Goal: Information Seeking & Learning: Find specific fact

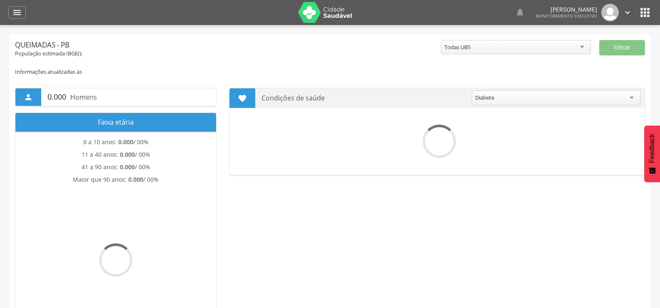
click at [23, 12] on div "" at bounding box center [16, 12] width 17 height 12
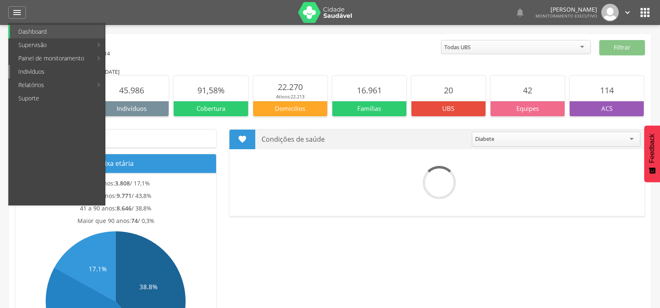
click at [30, 74] on link "Indivíduos" at bounding box center [57, 71] width 95 height 13
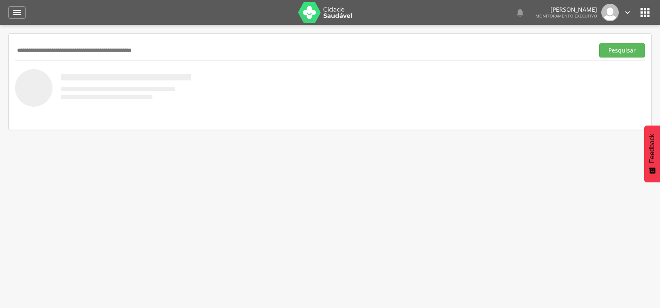
drag, startPoint x: 26, startPoint y: 17, endPoint x: 22, endPoint y: 17, distance: 4.6
click at [26, 17] on div " Dashboard Supervisão Produtividade Mapa da cidade Mapa de cobertura Ranking A…" at bounding box center [329, 12] width 643 height 25
click at [20, 16] on icon "" at bounding box center [17, 12] width 10 height 10
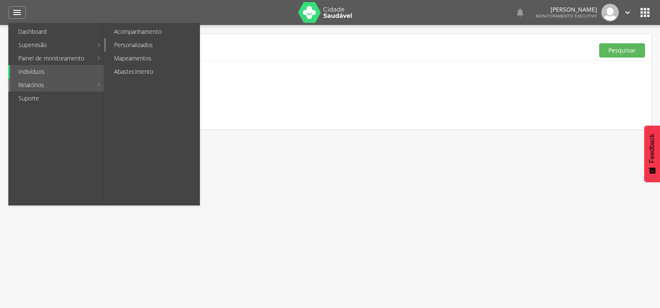
click at [132, 42] on link "Personalizados" at bounding box center [153, 44] width 94 height 13
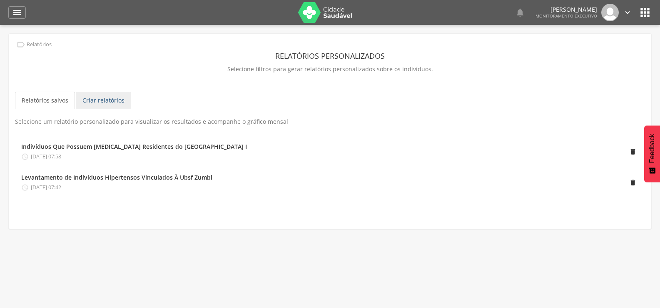
click at [87, 101] on link "Criar relatórios" at bounding box center [103, 100] width 55 height 17
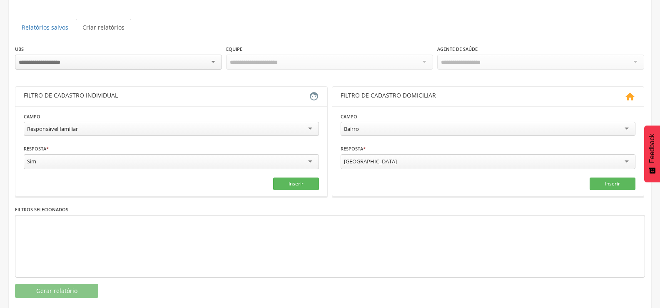
scroll to position [83, 0]
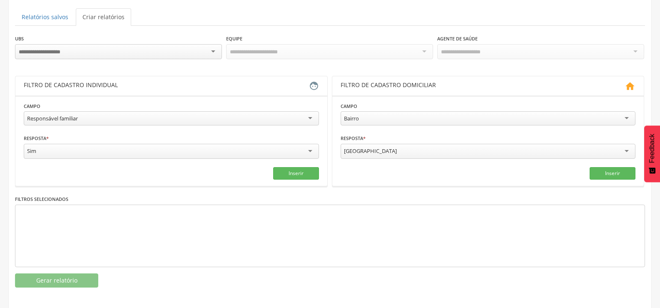
click at [97, 54] on div at bounding box center [118, 51] width 207 height 15
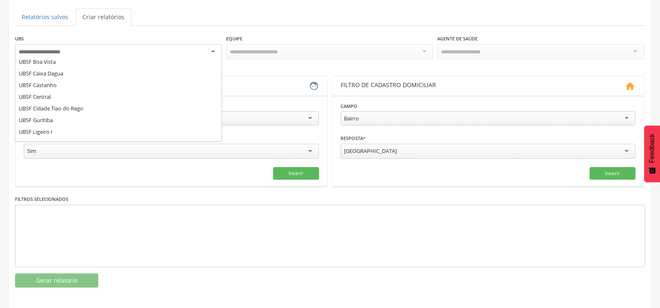
scroll to position [25, 0]
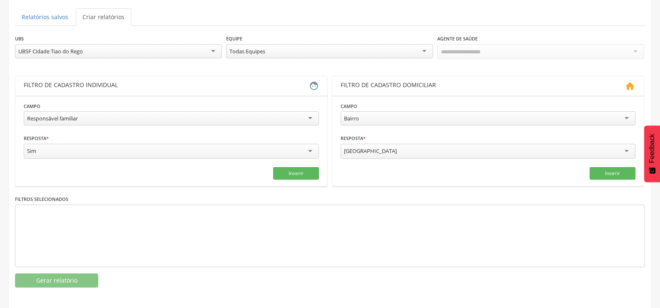
click at [269, 52] on div "Todas Equipes" at bounding box center [329, 51] width 207 height 14
click at [456, 52] on div "Todos Usuários" at bounding box center [460, 50] width 38 height 7
click at [90, 115] on div "Responsável familiar" at bounding box center [171, 117] width 295 height 14
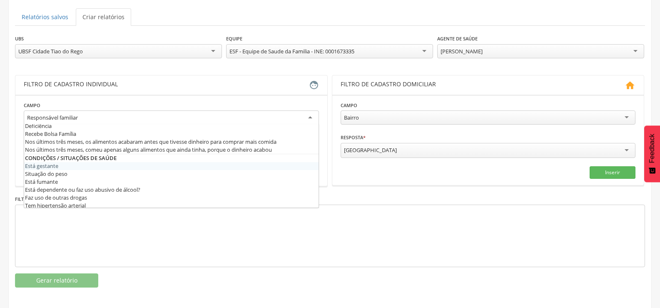
scroll to position [250, 0]
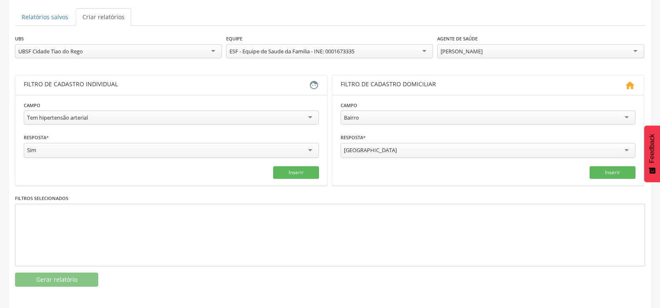
click at [406, 147] on div "[GEOGRAPHIC_DATA]" at bounding box center [488, 150] width 295 height 15
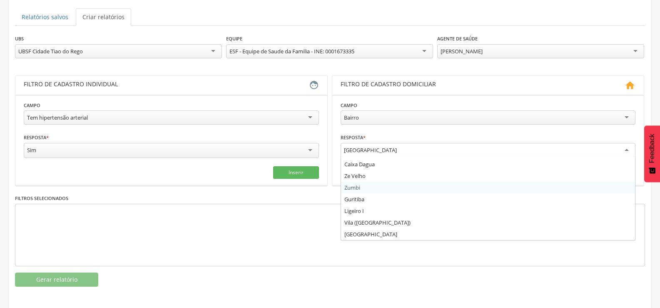
scroll to position [85, 0]
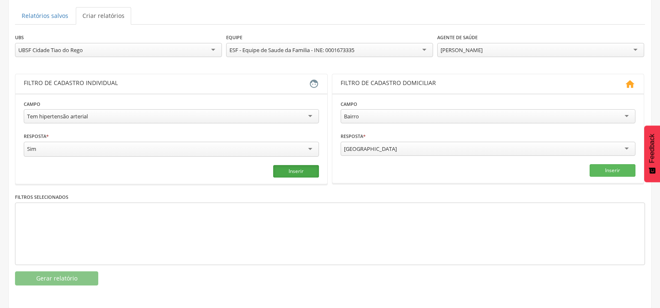
click at [287, 167] on button "Inserir" at bounding box center [296, 171] width 46 height 12
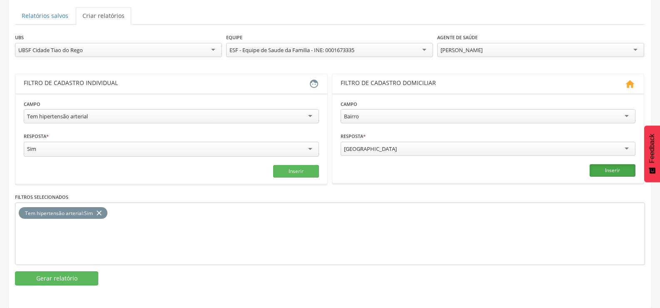
click at [605, 172] on button "Inserir" at bounding box center [613, 170] width 46 height 12
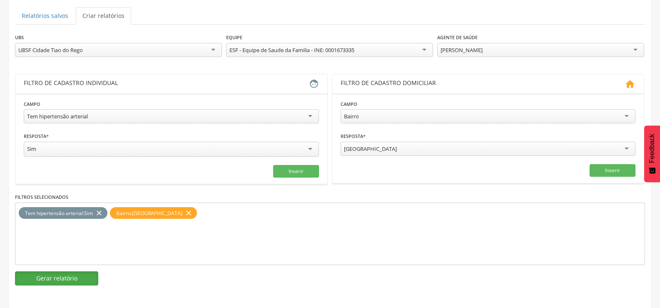
click at [76, 277] on button "Gerar relatório" at bounding box center [56, 278] width 83 height 14
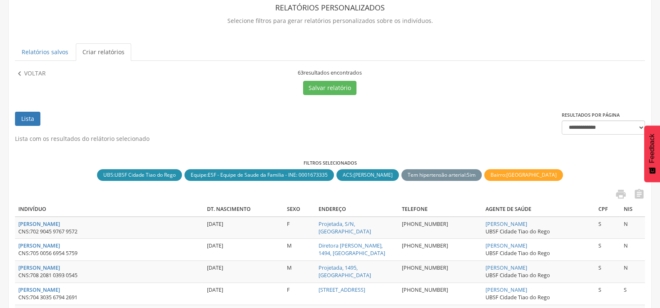
scroll to position [0, 0]
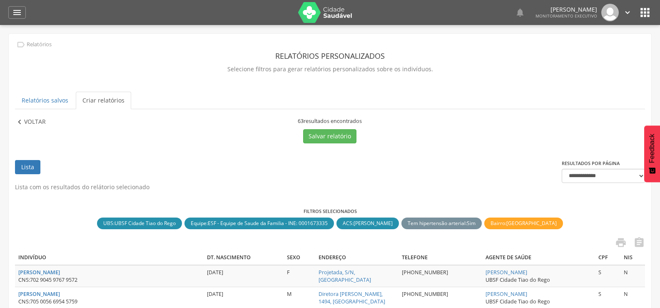
click at [27, 121] on p "Voltar" at bounding box center [35, 121] width 22 height 9
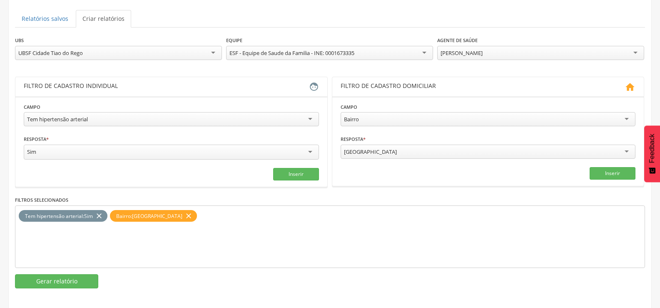
scroll to position [85, 0]
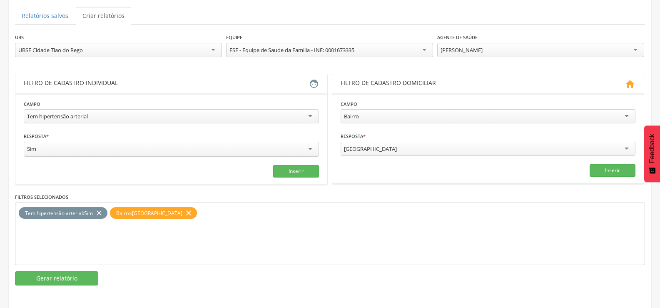
click at [57, 115] on div "Tem hipertensão arterial" at bounding box center [57, 115] width 61 height 7
click at [100, 214] on icon "close" at bounding box center [99, 213] width 8 height 12
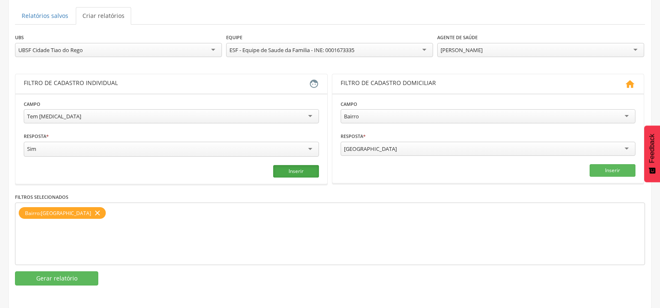
click at [291, 169] on button "Inserir" at bounding box center [296, 171] width 46 height 12
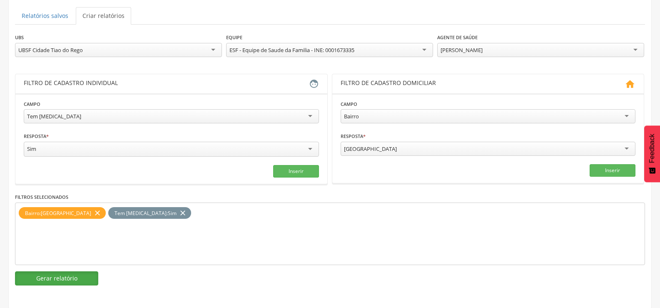
click at [53, 272] on button "Gerar relatório" at bounding box center [56, 278] width 83 height 14
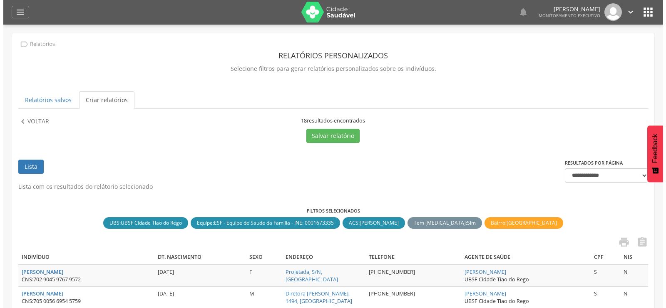
scroll to position [0, 0]
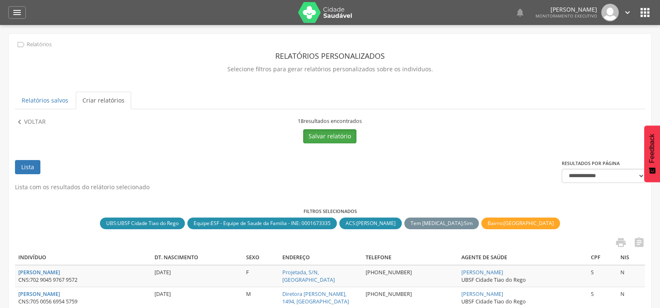
click at [338, 136] on button "Salvar relatório" at bounding box center [329, 136] width 53 height 14
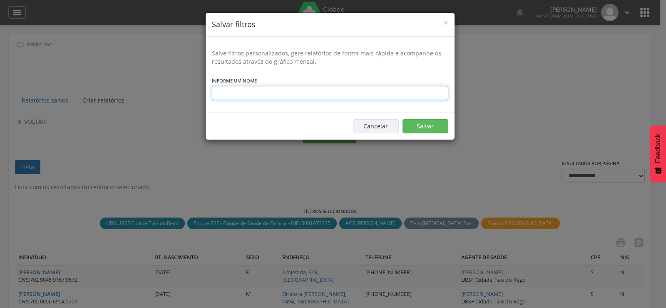
click at [314, 94] on input "text" at bounding box center [330, 93] width 237 height 14
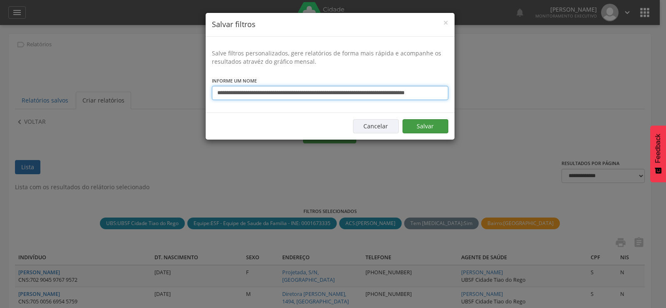
type input "**********"
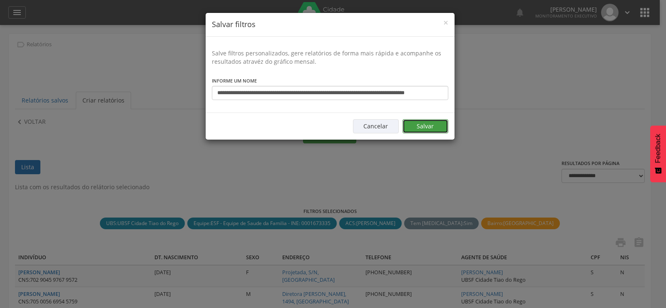
click at [427, 130] on button "Salvar" at bounding box center [426, 126] width 46 height 14
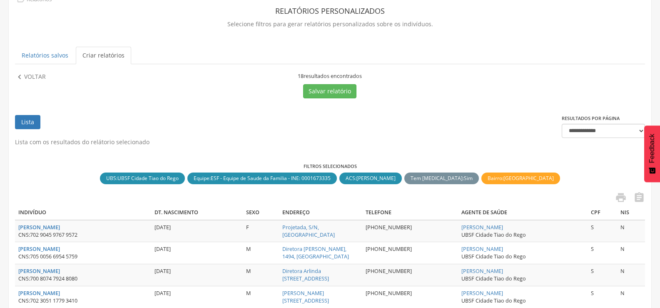
scroll to position [0, 0]
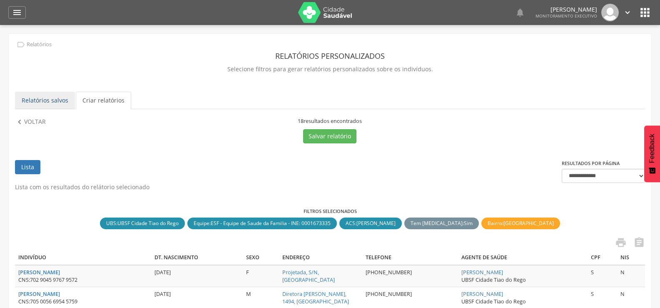
click at [57, 104] on link "Relatórios salvos" at bounding box center [45, 100] width 60 height 17
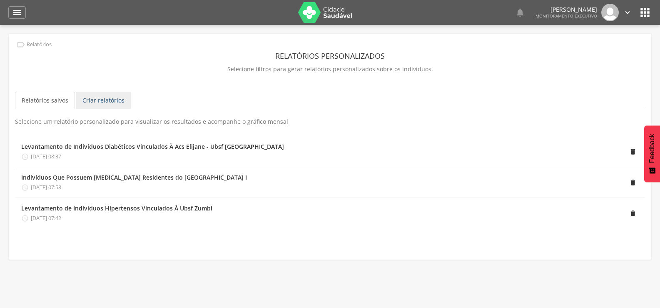
click at [93, 98] on link "Criar relatórios" at bounding box center [103, 100] width 55 height 17
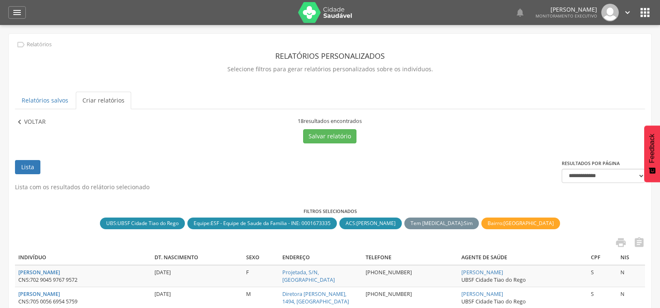
click at [36, 124] on p "Voltar" at bounding box center [35, 121] width 22 height 9
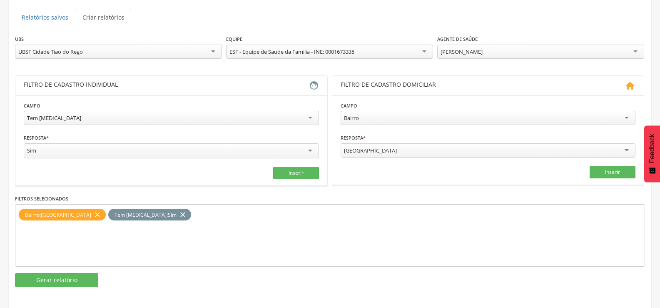
scroll to position [83, 0]
click at [54, 122] on div "Tem diabetes" at bounding box center [171, 117] width 295 height 14
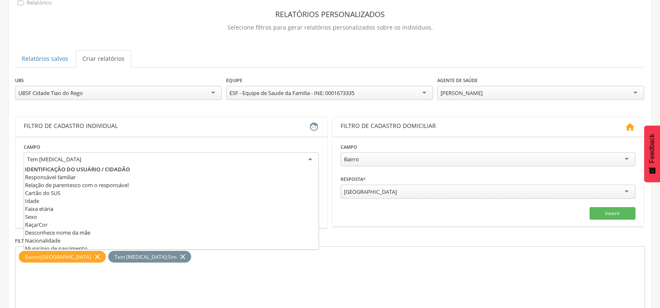
scroll to position [0, 0]
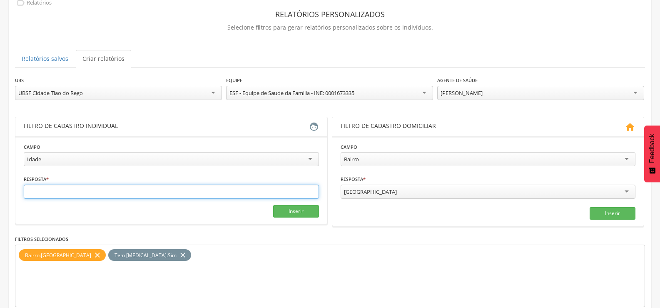
click at [44, 189] on input "text" at bounding box center [171, 191] width 295 height 14
type input "********"
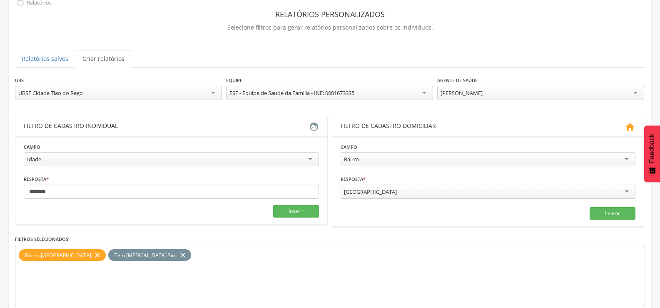
click at [179, 254] on icon "close" at bounding box center [183, 255] width 8 height 12
click at [292, 208] on button "Inserir" at bounding box center [296, 211] width 46 height 12
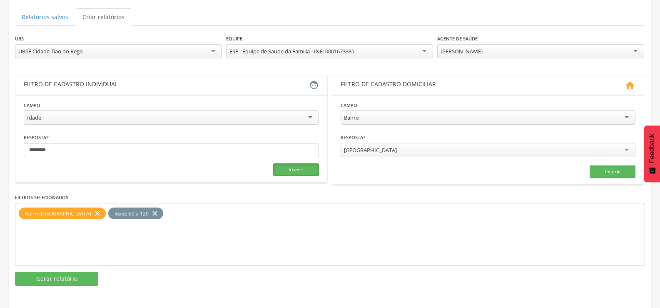
scroll to position [85, 0]
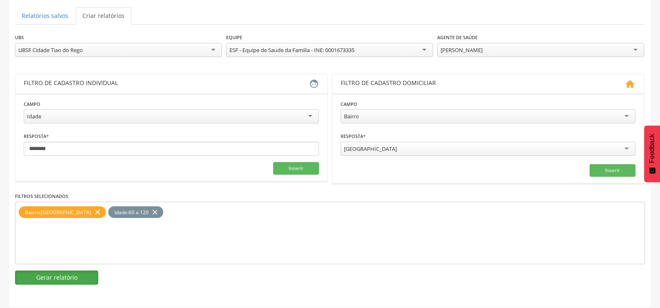
click at [60, 277] on button "Gerar relatório" at bounding box center [56, 277] width 83 height 14
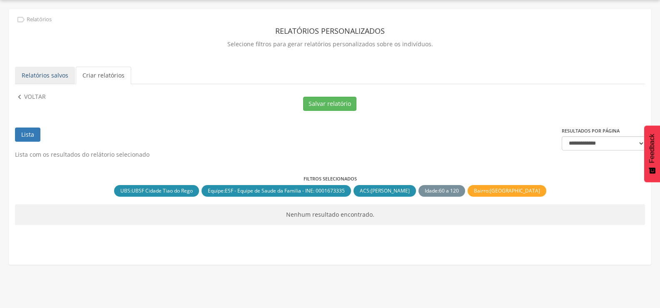
click at [52, 79] on link "Relatórios salvos" at bounding box center [45, 75] width 60 height 17
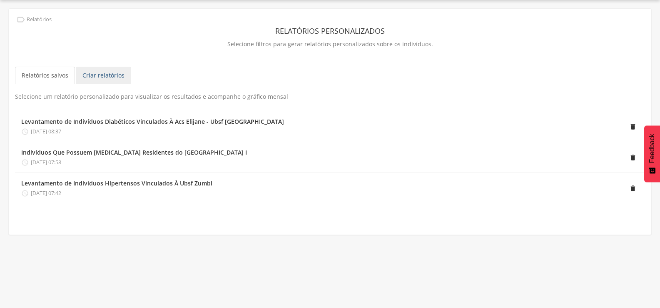
click at [94, 67] on link "Criar relatórios" at bounding box center [103, 75] width 55 height 17
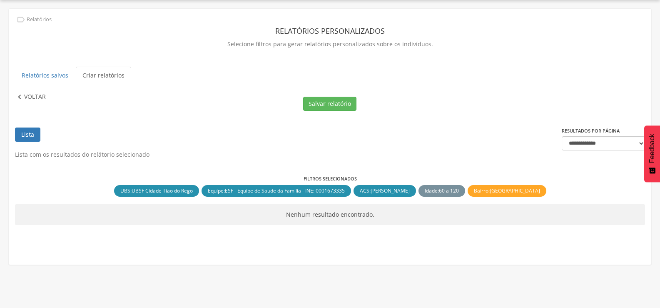
click at [37, 94] on p "Voltar" at bounding box center [35, 96] width 22 height 9
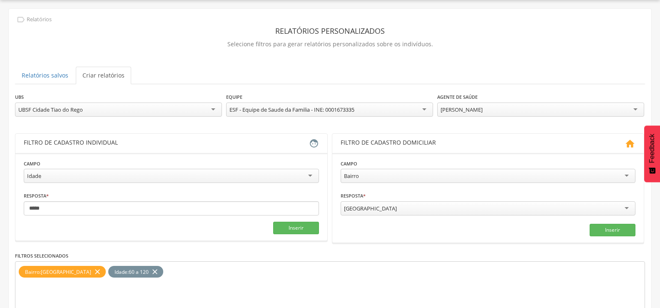
click at [56, 175] on div "Idade" at bounding box center [171, 176] width 295 height 14
click at [158, 271] on icon "close" at bounding box center [155, 272] width 8 height 12
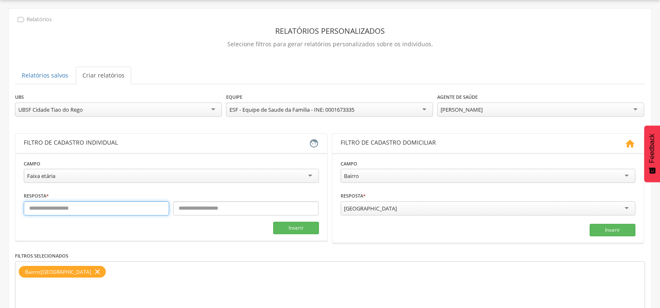
click at [72, 211] on input "text" at bounding box center [96, 208] width 145 height 14
type input "**"
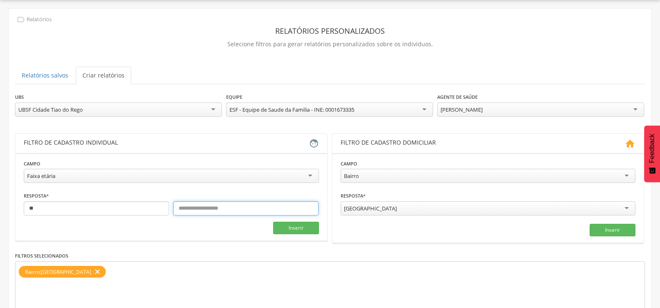
click at [197, 202] on input "text" at bounding box center [245, 208] width 145 height 14
type input "***"
click at [300, 228] on button "Inserir" at bounding box center [296, 228] width 46 height 12
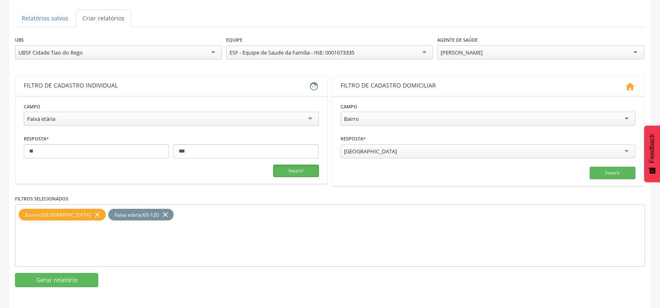
scroll to position [85, 0]
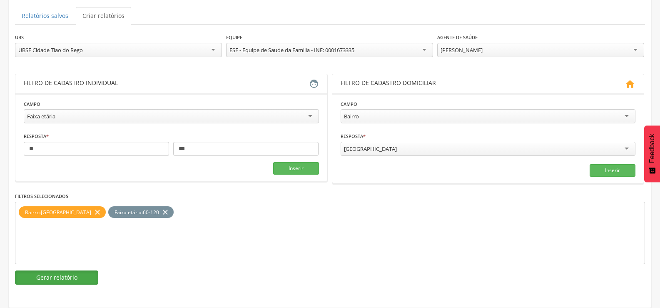
click at [80, 275] on button "Gerar relatório" at bounding box center [56, 277] width 83 height 14
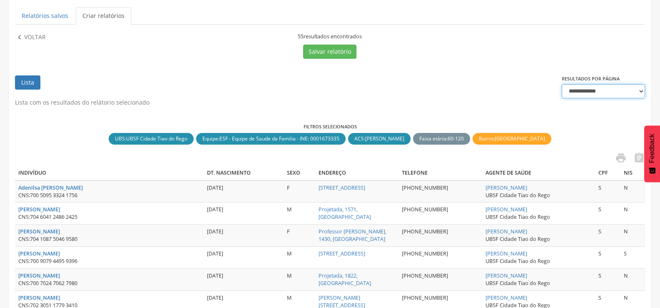
click at [581, 87] on select "**********" at bounding box center [603, 91] width 83 height 14
select select "***"
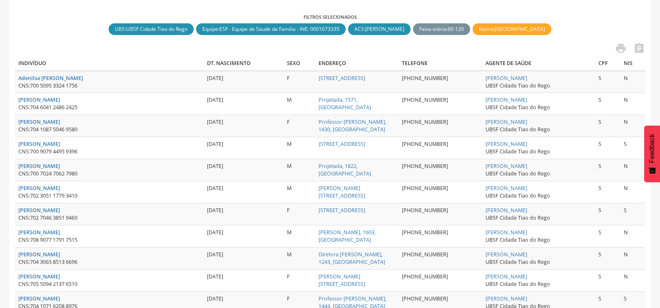
scroll to position [0, 0]
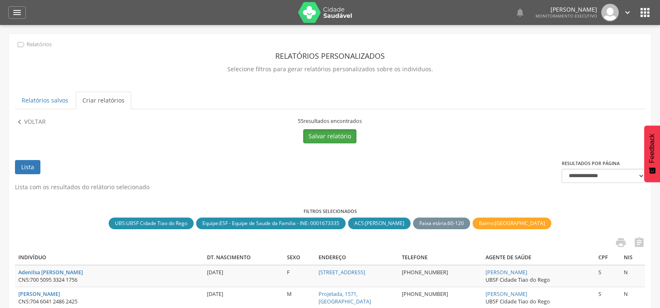
click at [334, 134] on button "Salvar relatório" at bounding box center [329, 136] width 53 height 14
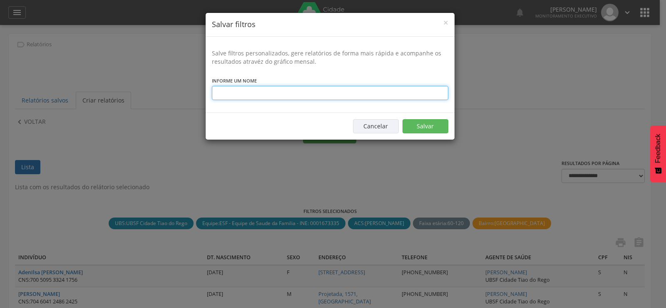
click at [277, 93] on input "text" at bounding box center [330, 93] width 237 height 14
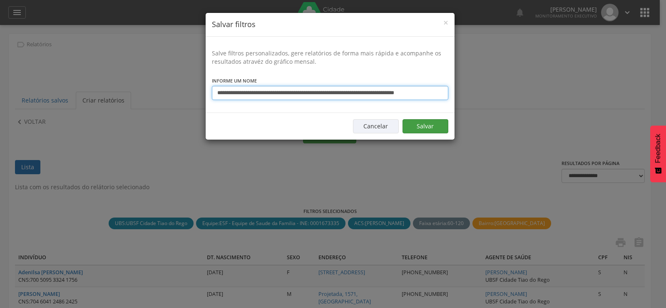
type input "**********"
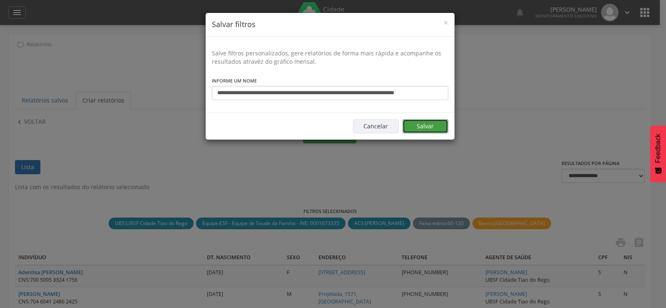
click at [420, 124] on button "Salvar" at bounding box center [426, 126] width 46 height 14
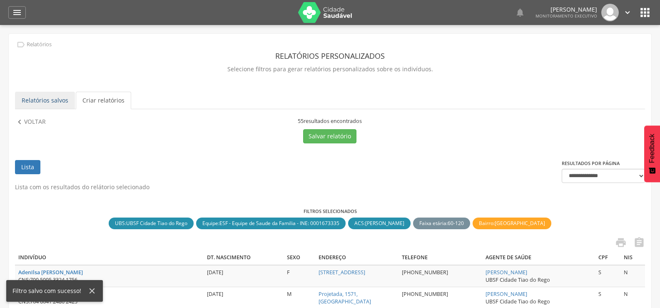
click at [61, 102] on link "Relatórios salvos" at bounding box center [45, 100] width 60 height 17
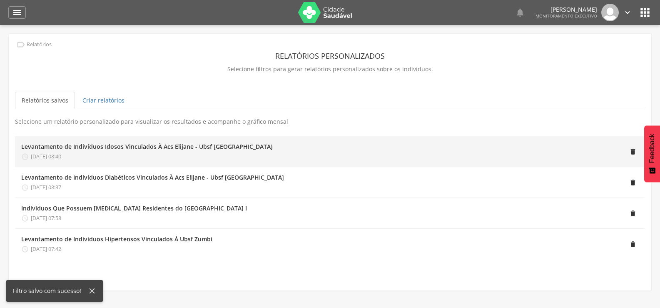
click at [100, 154] on div " 18/09/2025 08:40" at bounding box center [147, 156] width 252 height 7
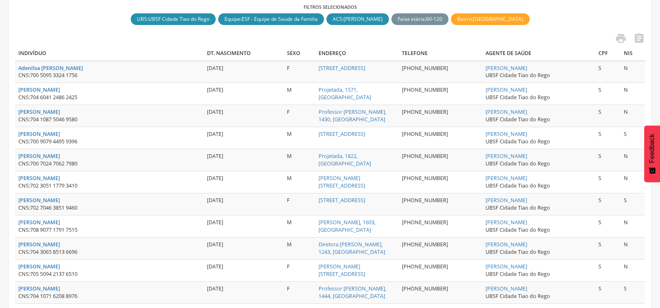
scroll to position [125, 0]
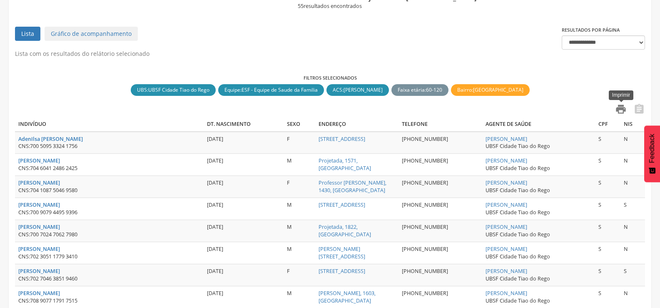
click at [626, 108] on icon "" at bounding box center [621, 109] width 12 height 12
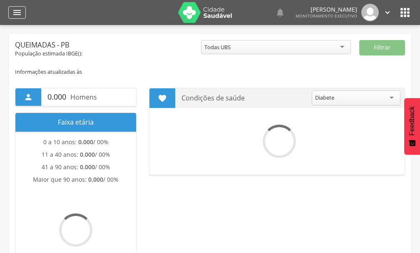
click at [23, 10] on div "" at bounding box center [16, 12] width 17 height 12
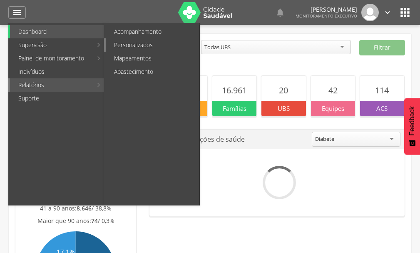
click at [130, 47] on link "Personalizados" at bounding box center [153, 44] width 94 height 13
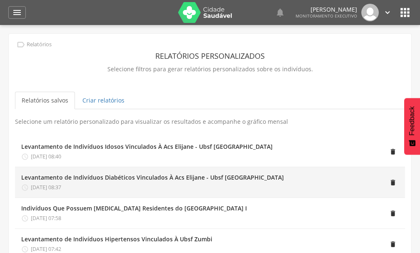
click at [111, 175] on div "Levantamento de Indivíduos Diabéticos Vinculados À Acs Elijane - Ubsf Cidade Ti…" at bounding box center [152, 177] width 263 height 8
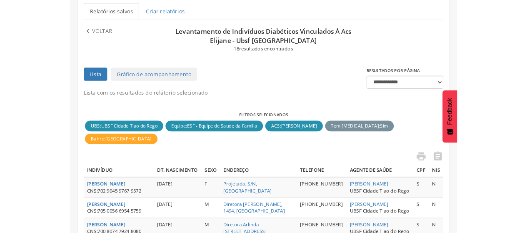
scroll to position [125, 0]
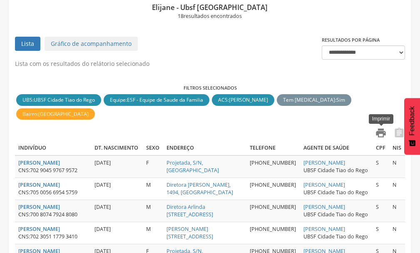
click at [382, 132] on icon "" at bounding box center [381, 133] width 12 height 12
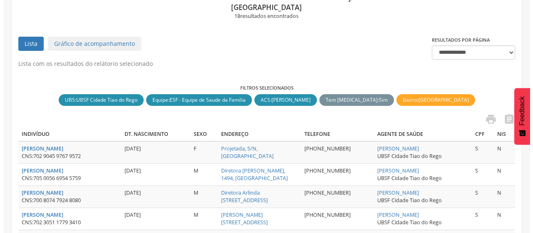
scroll to position [0, 0]
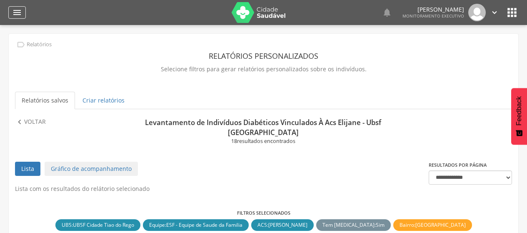
click at [15, 18] on div "" at bounding box center [16, 12] width 17 height 12
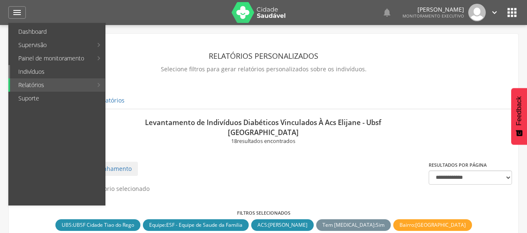
click at [46, 69] on link "Indivíduos" at bounding box center [57, 71] width 95 height 13
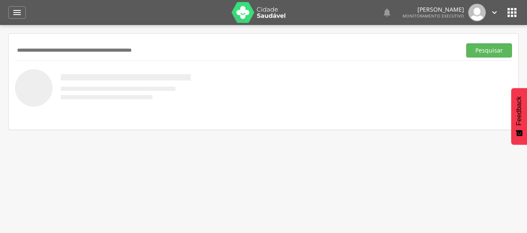
paste input "**********"
type input "**********"
click at [420, 43] on button "Pesquisar" at bounding box center [489, 50] width 46 height 14
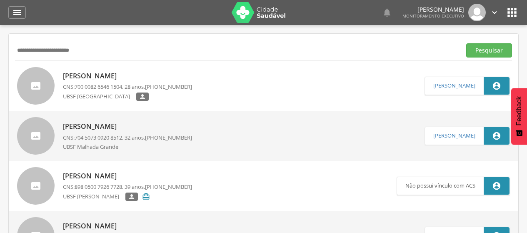
click at [98, 122] on p "Romário Pereira da Silva" at bounding box center [127, 127] width 129 height 10
type input "**********"
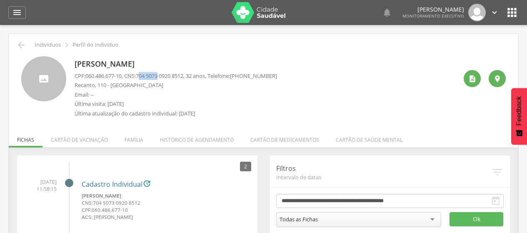
drag, startPoint x: 144, startPoint y: 74, endPoint x: 164, endPoint y: 78, distance: 20.4
click at [164, 78] on span "704 5073 0920 8512" at bounding box center [159, 75] width 47 height 7
click at [420, 80] on div "Romário Pereira da Silva CPF: 060.486.677-10 , CNS: 704 5073 0920 8512 , 32 ano…" at bounding box center [266, 88] width 383 height 65
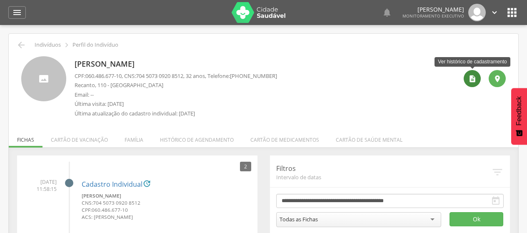
click at [420, 72] on div "" at bounding box center [472, 78] width 17 height 17
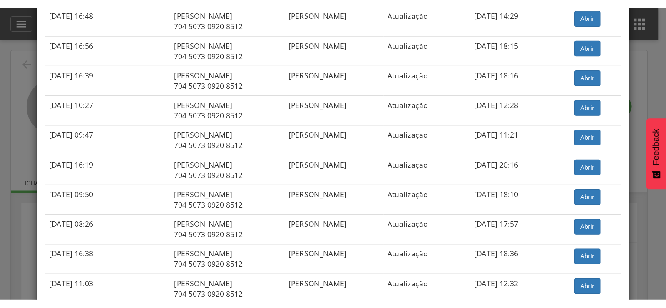
scroll to position [708, 0]
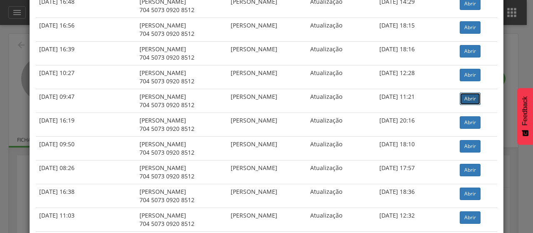
click at [420, 99] on link "Abrir" at bounding box center [470, 98] width 21 height 12
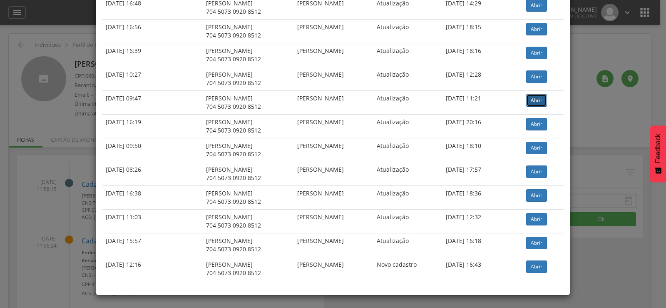
scroll to position [706, 0]
click at [86, 78] on div "× Histórico de cadastramento Data de atendimento Indivíduo ACS Situação Sincron…" at bounding box center [333, 154] width 666 height 308
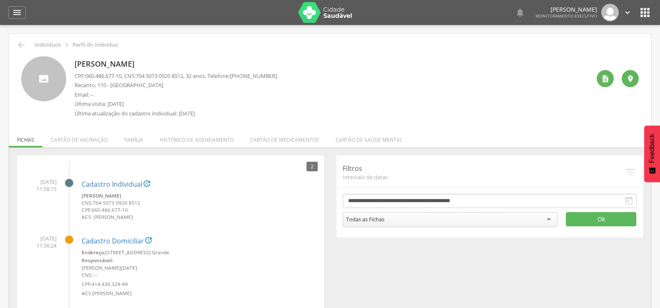
click at [13, 39] on div " Indivíduos  Perfil do Indivíduo Romário Pereira da Silva CPF: 060.486.677-10…" at bounding box center [330, 182] width 643 height 296
click at [16, 42] on div " Indivíduos  Perfil do Indivíduo" at bounding box center [330, 45] width 630 height 10
click at [19, 42] on icon "" at bounding box center [21, 45] width 10 height 10
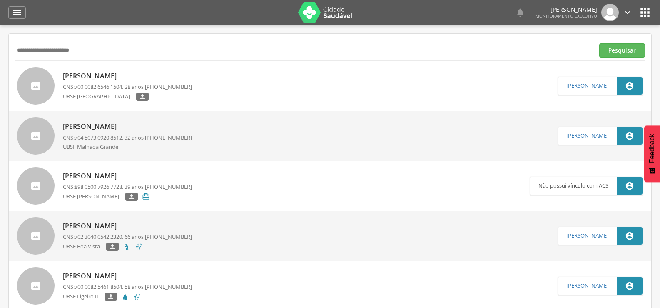
click at [19, 43] on input "**********" at bounding box center [303, 50] width 576 height 14
drag, startPoint x: 103, startPoint y: 52, endPoint x: 0, endPoint y: 63, distance: 103.8
click at [0, 63] on div " Supervisão  Distritos  Ubs Coordenador: - Queimadas / PB Intervalo de Tempo…" at bounding box center [330, 179] width 660 height 308
paste input "**********"
type input "**********"
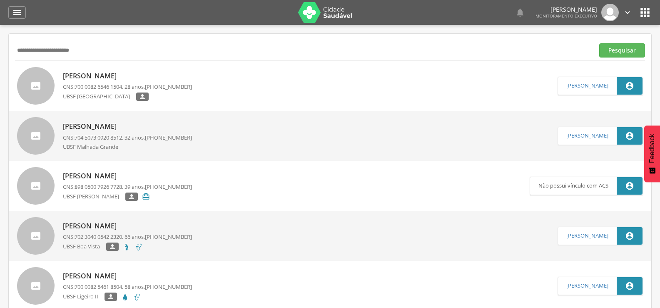
click at [420, 43] on button "Pesquisar" at bounding box center [622, 50] width 46 height 14
click at [112, 86] on span "700 5079 1853 8854" at bounding box center [98, 86] width 47 height 7
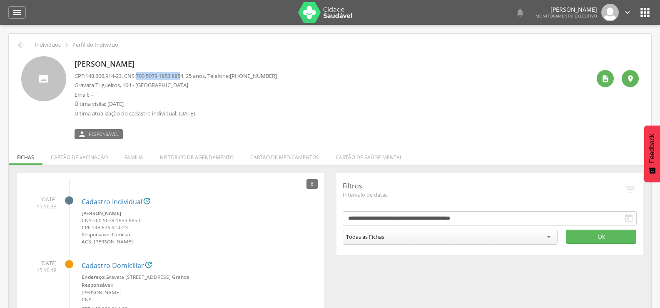
drag, startPoint x: 141, startPoint y: 75, endPoint x: 190, endPoint y: 72, distance: 49.6
click at [190, 72] on p "CPF: 148.606.914-23 , CNS: 700 5079 1853 8854 , 25 anos, Telefone: (83) 99991-6…" at bounding box center [176, 76] width 202 height 8
click at [194, 78] on p "CPF: 148.606.914-23 , CNS: 700 5079 1853 8854 , 25 anos, Telefone: (83) 99991-6…" at bounding box center [176, 76] width 202 height 8
drag, startPoint x: 193, startPoint y: 75, endPoint x: 141, endPoint y: 77, distance: 52.1
click at [141, 77] on p "CPF: 148.606.914-23 , CNS: 700 5079 1853 8854 , 25 anos, Telefone: (83) 99991-6…" at bounding box center [176, 76] width 202 height 8
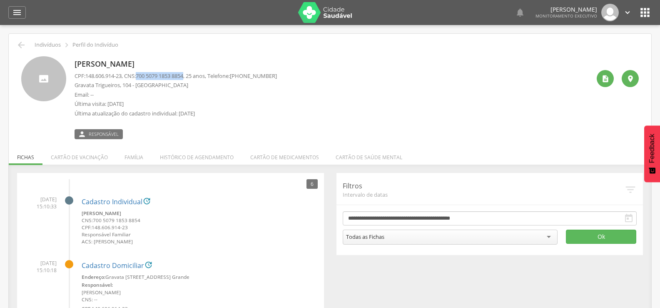
copy p "700 5079 1853 8854"
click at [130, 157] on li "Família" at bounding box center [133, 155] width 35 height 20
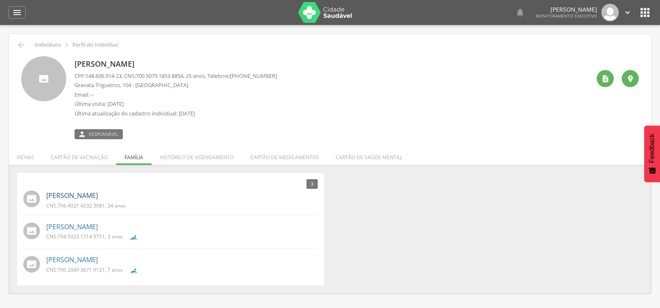
click at [71, 196] on link "Jessica Kelly Tavares da Silva" at bounding box center [72, 196] width 52 height 10
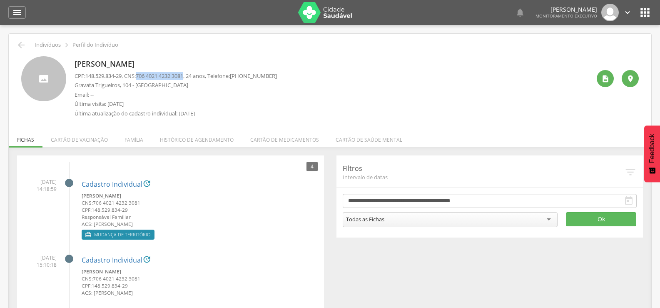
drag, startPoint x: 142, startPoint y: 75, endPoint x: 192, endPoint y: 77, distance: 49.2
click at [183, 77] on span "706 4021 4232 3081" at bounding box center [159, 75] width 47 height 7
copy span "706 4021 4232 3081"
click at [125, 140] on li "Família" at bounding box center [133, 138] width 35 height 20
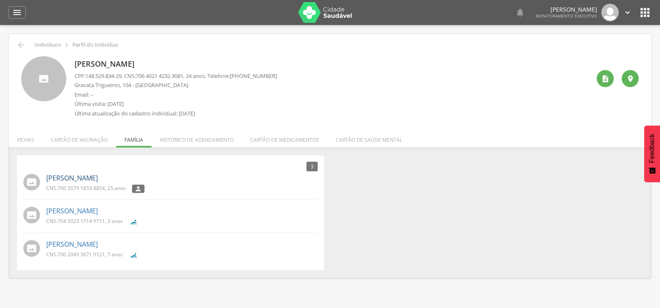
click at [98, 174] on link "Joseilton Valentim Xavier" at bounding box center [72, 178] width 52 height 10
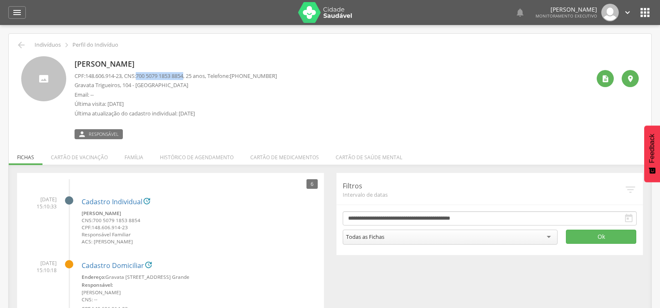
drag, startPoint x: 143, startPoint y: 78, endPoint x: 192, endPoint y: 74, distance: 48.9
click at [183, 74] on span "700 5079 1853 8854" at bounding box center [159, 75] width 47 height 7
copy span "700 5079 1853 8854"
click at [139, 153] on li "Família" at bounding box center [133, 155] width 35 height 20
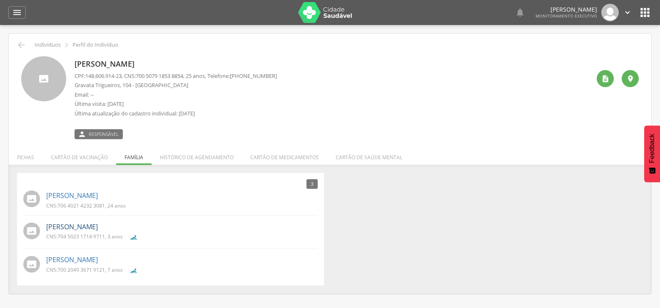
click at [98, 227] on link "Layla Vitoria Tavares Valentim" at bounding box center [72, 227] width 52 height 10
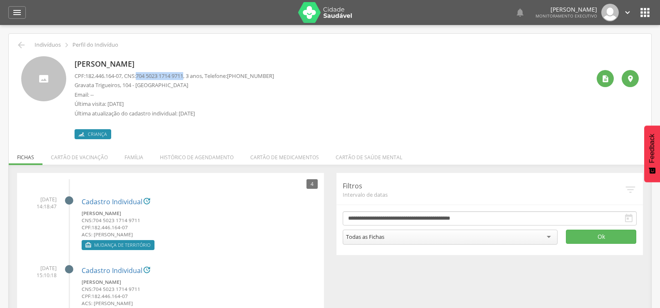
drag, startPoint x: 142, startPoint y: 75, endPoint x: 192, endPoint y: 75, distance: 49.1
click at [183, 75] on span "704 5023 1714 9711" at bounding box center [159, 75] width 47 height 7
copy span "704 5023 1714 9711"
click at [137, 153] on li "Família" at bounding box center [133, 155] width 35 height 20
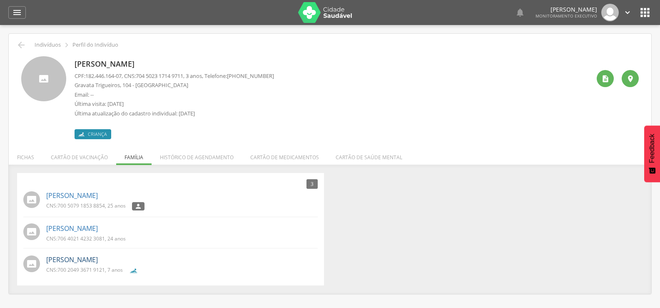
click at [98, 252] on link "Matheus Kauan Reginaldo da Silva" at bounding box center [72, 260] width 52 height 10
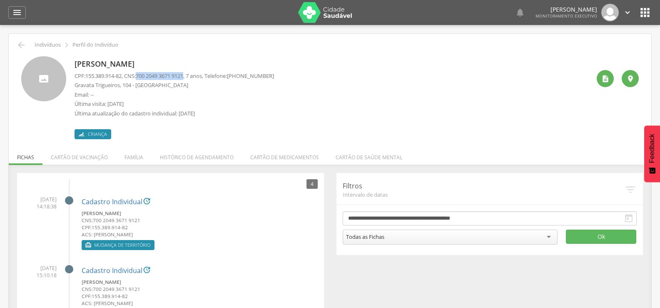
drag, startPoint x: 143, startPoint y: 76, endPoint x: 192, endPoint y: 77, distance: 49.1
click at [183, 77] on span "700 2049 3671 9121" at bounding box center [159, 75] width 47 height 7
copy span "700 2049 3671 9121"
click at [24, 47] on icon "" at bounding box center [21, 45] width 10 height 10
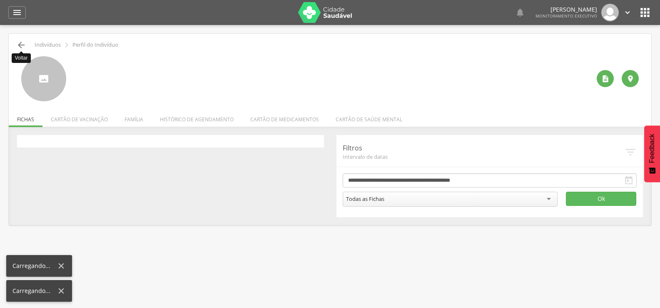
click at [24, 47] on icon "" at bounding box center [21, 45] width 10 height 10
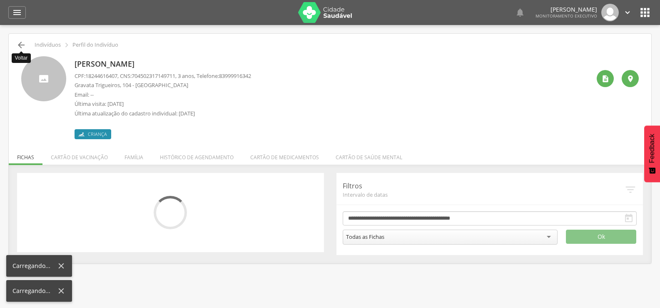
click at [24, 47] on icon "" at bounding box center [21, 45] width 10 height 10
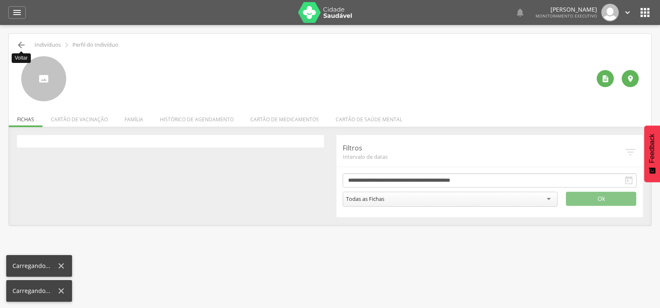
click at [24, 47] on icon "" at bounding box center [21, 45] width 10 height 10
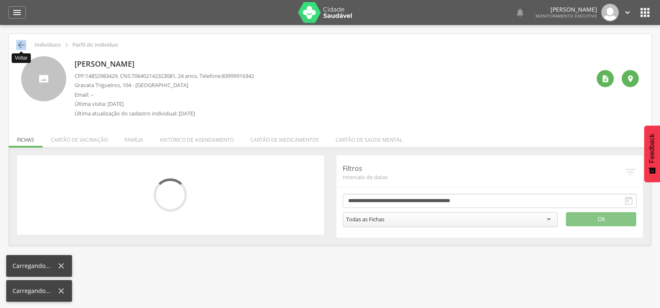
click at [24, 47] on icon "" at bounding box center [21, 45] width 10 height 10
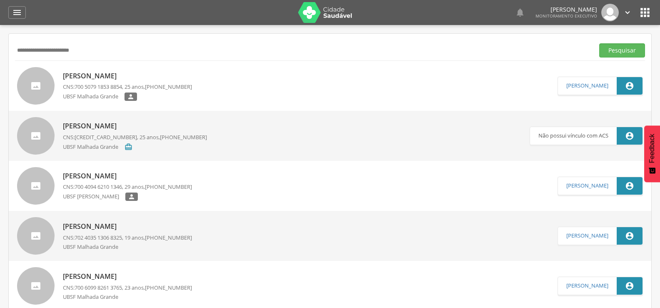
click at [24, 47] on input "**********" at bounding box center [303, 50] width 576 height 14
paste input "**********"
type input "**********"
click at [420, 43] on button "Pesquisar" at bounding box center [622, 50] width 46 height 14
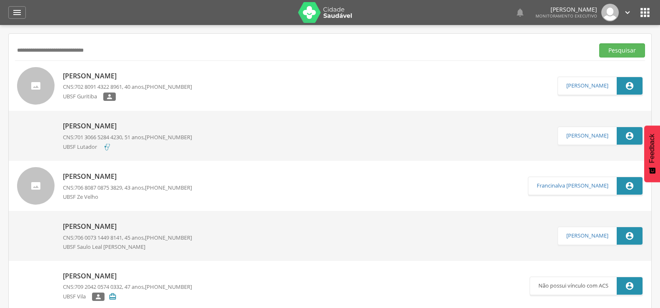
drag, startPoint x: 131, startPoint y: 50, endPoint x: 0, endPoint y: 35, distance: 132.1
click at [0, 35] on div " Supervisão  Distritos  Ubs Coordenador: - Queimadas / PB Intervalo de Tempo…" at bounding box center [330, 179] width 660 height 308
paste input "**********"
click at [420, 43] on button "Pesquisar" at bounding box center [622, 50] width 46 height 14
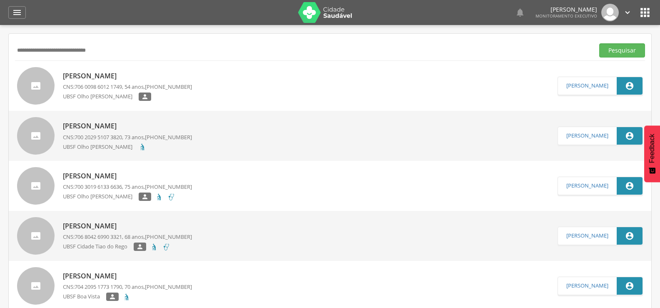
click at [149, 70] on div "Maria José Sabino Bezerra Pereira CNS: 706 0098 6012 1749 , 54 anos, (83) 99118…" at bounding box center [127, 86] width 129 height 35
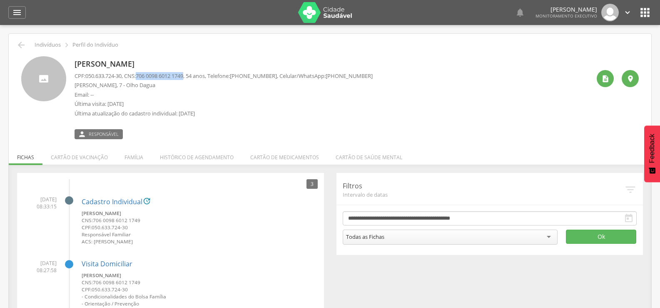
drag, startPoint x: 143, startPoint y: 75, endPoint x: 193, endPoint y: 72, distance: 50.1
click at [193, 72] on p "CPF: 050.633.724-30 , CNS: 706 0098 6012 1749 , 54 anos, Telefone: (83) 99118-3…" at bounding box center [224, 76] width 298 height 8
copy span "706 0098 6012 1749"
click at [420, 71] on div "" at bounding box center [605, 78] width 17 height 17
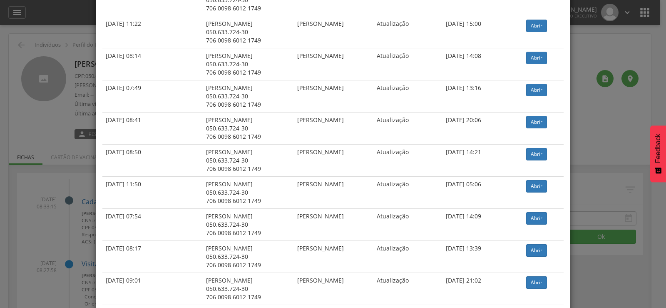
scroll to position [625, 0]
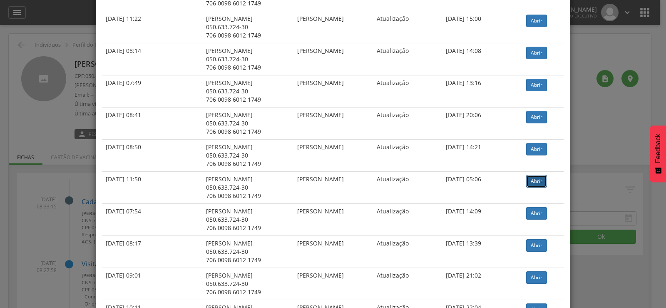
click at [420, 180] on link "Abrir" at bounding box center [536, 181] width 21 height 12
click at [68, 81] on div "× Histórico de cadastramento Data de atendimento Indivíduo ACS Situação Sincron…" at bounding box center [333, 154] width 666 height 308
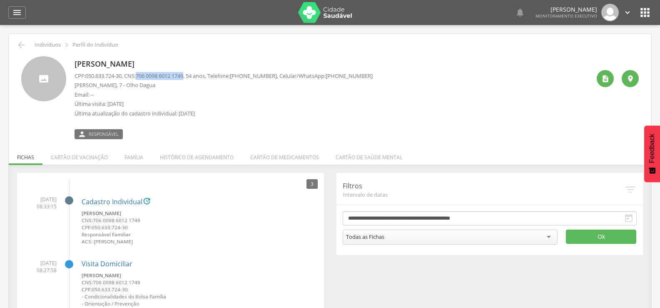
drag, startPoint x: 142, startPoint y: 76, endPoint x: 191, endPoint y: 73, distance: 49.2
click at [183, 73] on span "706 0098 6012 1749" at bounding box center [159, 75] width 47 height 7
copy span "706 0098 6012 1749"
click at [15, 47] on div " Indivíduos  Perfil do Indivíduo" at bounding box center [330, 45] width 630 height 10
click at [25, 45] on icon "" at bounding box center [21, 45] width 10 height 10
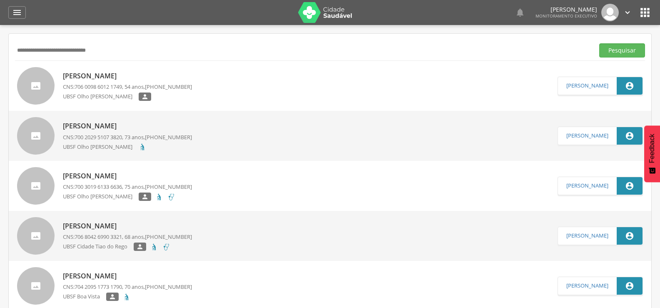
click at [25, 45] on input "**********" at bounding box center [303, 50] width 576 height 14
drag, startPoint x: 143, startPoint y: 45, endPoint x: 31, endPoint y: 70, distance: 114.6
type input "*"
click at [181, 75] on p "Maria José Sabino Bezerra Pereira" at bounding box center [127, 76] width 129 height 10
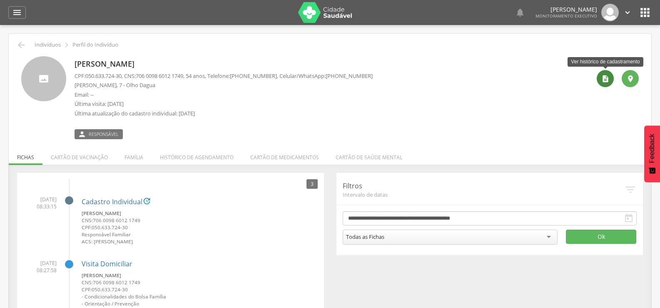
click at [420, 77] on icon "" at bounding box center [605, 79] width 8 height 8
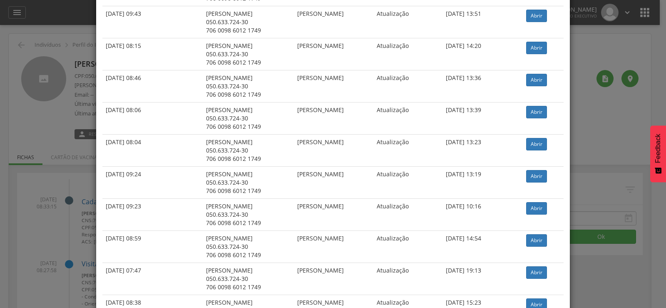
scroll to position [292, 0]
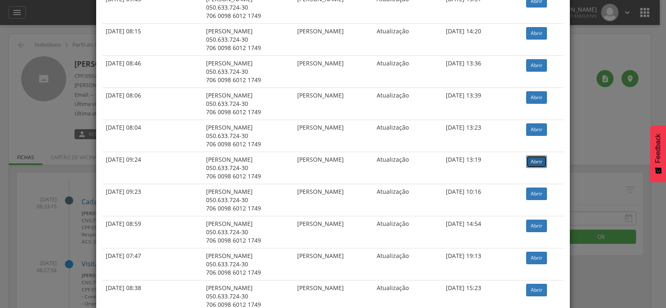
click at [420, 161] on link "Abrir" at bounding box center [536, 161] width 21 height 12
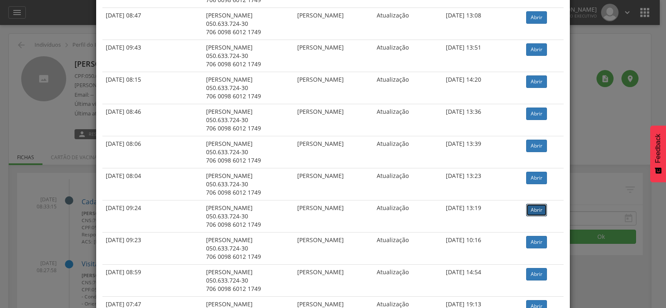
scroll to position [125, 0]
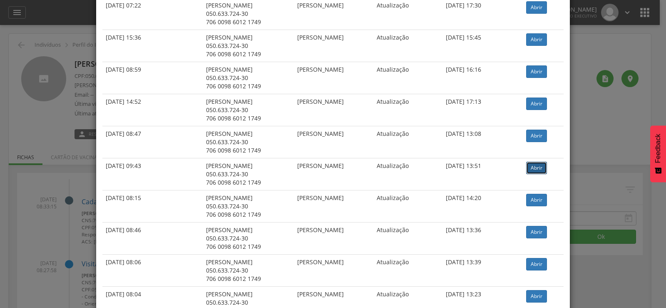
click at [420, 171] on link "Abrir" at bounding box center [536, 168] width 21 height 12
click at [38, 71] on div "× Histórico de cadastramento Data de atendimento Indivíduo ACS Situação Sincron…" at bounding box center [333, 154] width 666 height 308
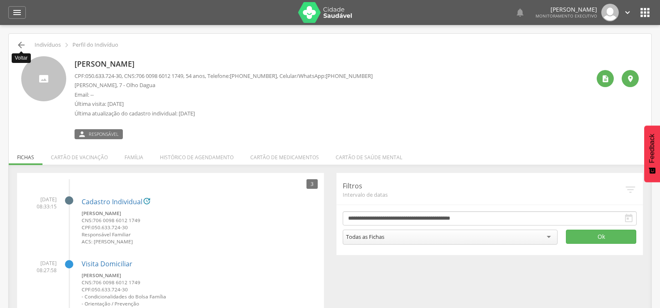
click at [20, 43] on icon "" at bounding box center [21, 45] width 10 height 10
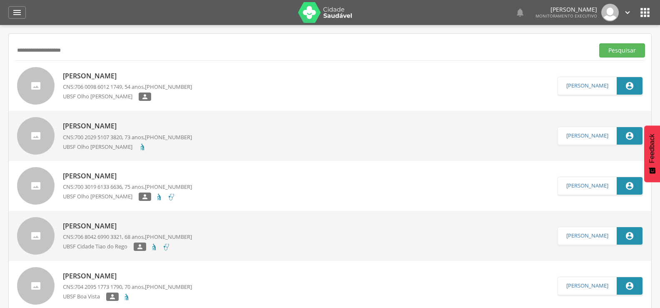
type input "**********"
click at [420, 43] on button "Pesquisar" at bounding box center [622, 50] width 46 height 14
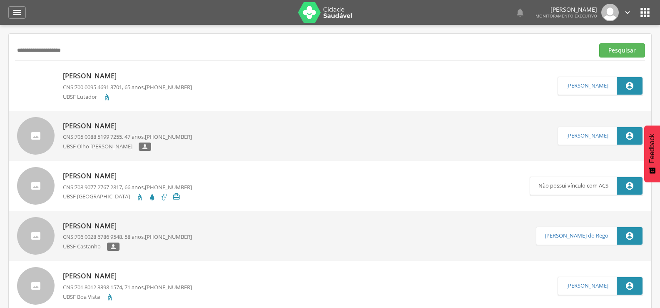
click at [104, 76] on p "[PERSON_NAME]" at bounding box center [127, 76] width 129 height 10
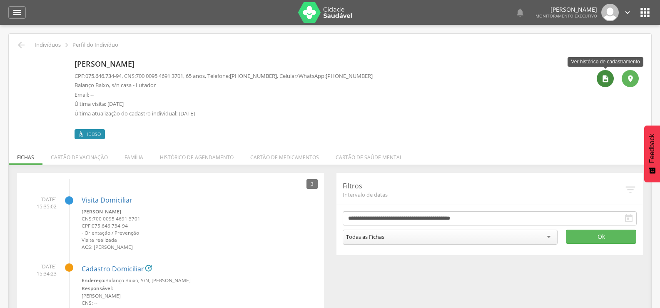
click at [420, 70] on div "" at bounding box center [605, 78] width 17 height 17
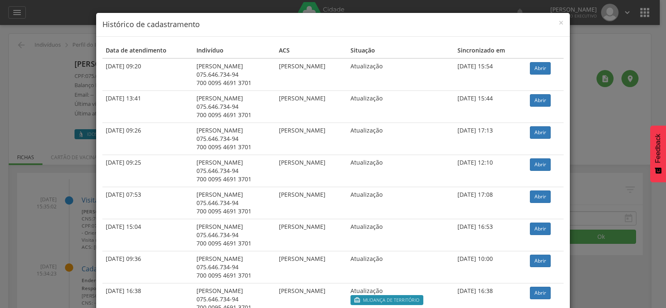
click at [55, 157] on div "× Histórico de cadastramento Data de atendimento Indivíduo ACS Situação Sincron…" at bounding box center [333, 154] width 666 height 308
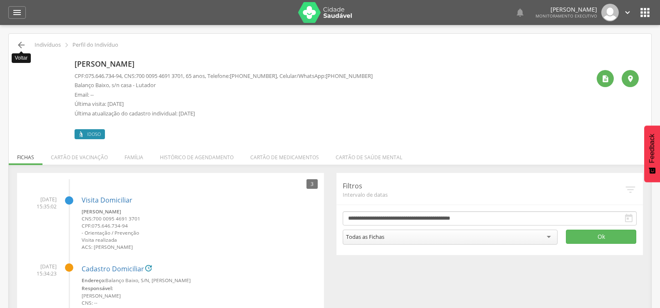
click at [19, 43] on icon "" at bounding box center [21, 45] width 10 height 10
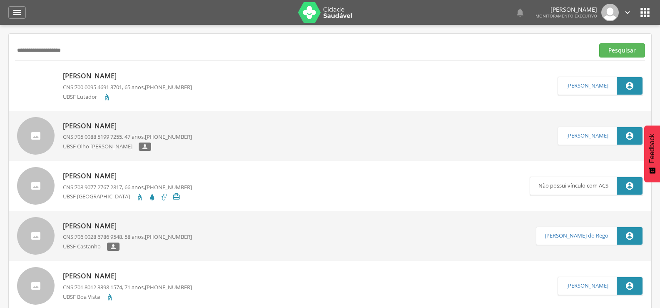
drag, startPoint x: 58, startPoint y: 50, endPoint x: 0, endPoint y: 51, distance: 57.9
click at [0, 51] on div " Supervisão  Distritos  Ubs Coordenador: - Queimadas / PB Intervalo de Tempo…" at bounding box center [330, 179] width 660 height 308
type input "**********"
click at [420, 43] on button "Pesquisar" at bounding box center [622, 50] width 46 height 14
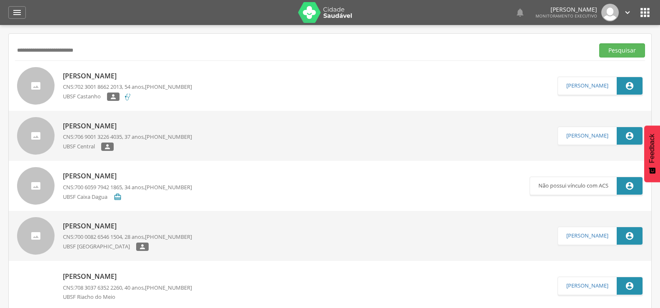
click at [130, 75] on p "Claudia da Silva Nascimento" at bounding box center [127, 76] width 129 height 10
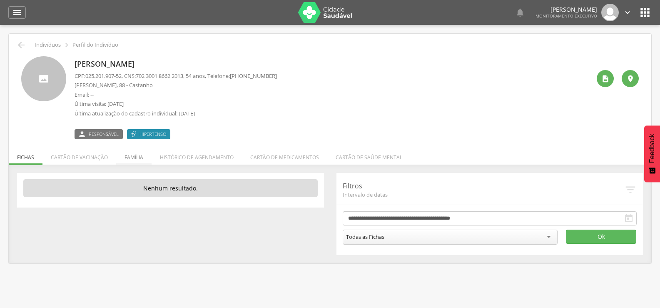
click at [147, 156] on li "Família" at bounding box center [133, 155] width 35 height 20
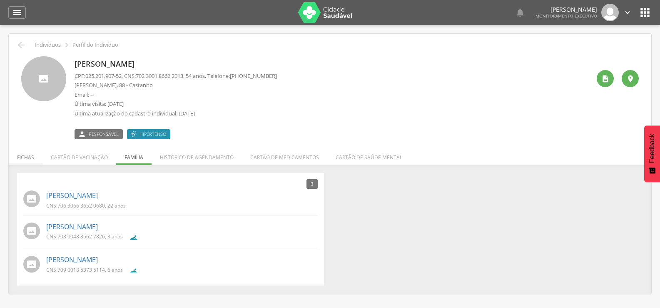
click at [27, 157] on li "Fichas" at bounding box center [26, 155] width 34 height 20
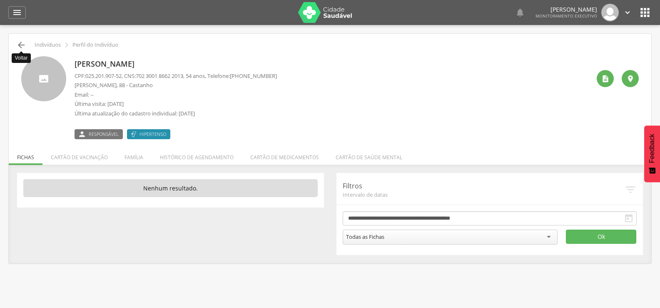
click at [20, 41] on icon "" at bounding box center [21, 45] width 10 height 10
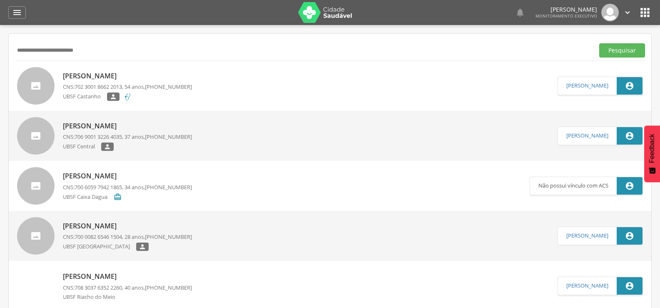
click at [120, 76] on p "Claudia da Silva Nascimento" at bounding box center [127, 76] width 129 height 10
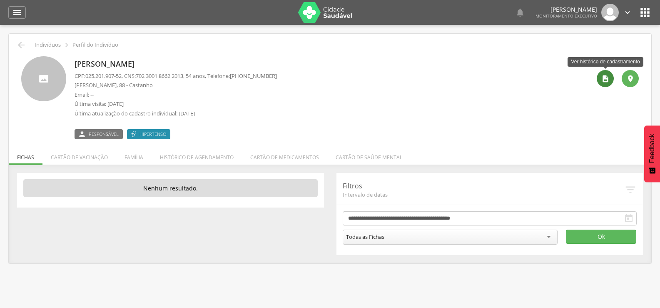
click at [420, 76] on icon "" at bounding box center [605, 79] width 8 height 8
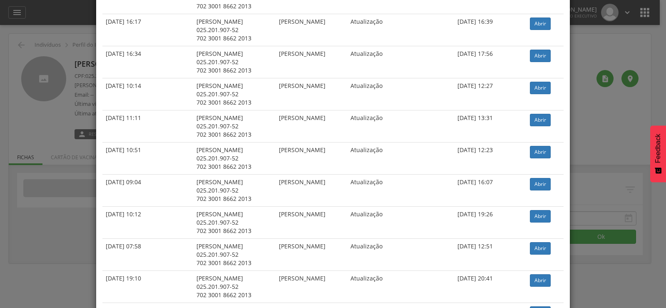
scroll to position [387, 0]
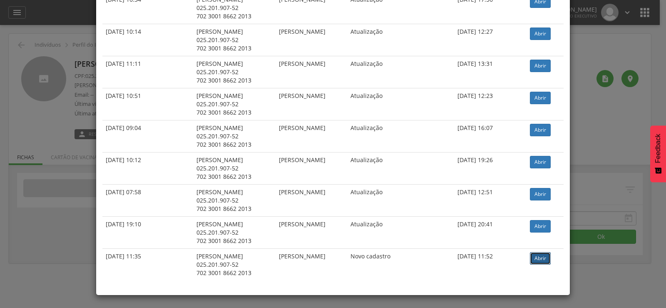
click at [420, 252] on link "Abrir" at bounding box center [540, 258] width 21 height 12
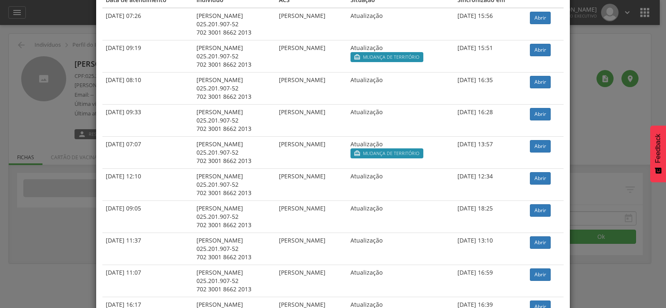
scroll to position [0, 0]
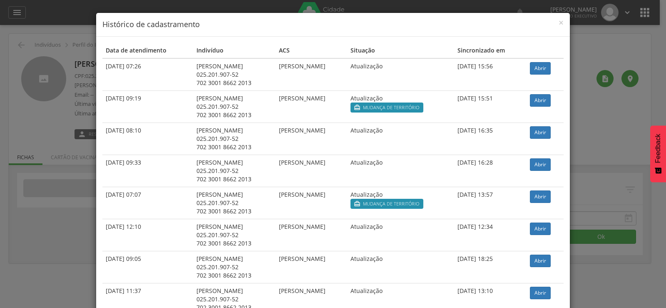
drag, startPoint x: 274, startPoint y: 129, endPoint x: 345, endPoint y: 138, distance: 71.4
click at [345, 138] on tr "17/02/2025 08:10 Claudia da Silva Nascimento 025.201.907-52 702 3001 8662 2013 …" at bounding box center [332, 138] width 461 height 32
click at [336, 141] on td "[PERSON_NAME]" at bounding box center [312, 138] width 72 height 32
click at [420, 132] on link "Abrir" at bounding box center [540, 132] width 21 height 12
click at [20, 74] on div "× Histórico de cadastramento Data de atendimento Indivíduo ACS Situação Sincron…" at bounding box center [333, 154] width 666 height 308
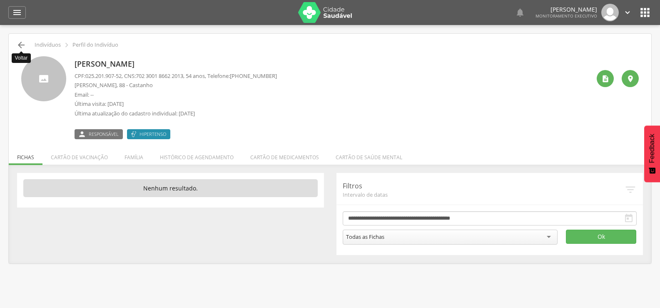
click at [22, 44] on icon "" at bounding box center [21, 45] width 10 height 10
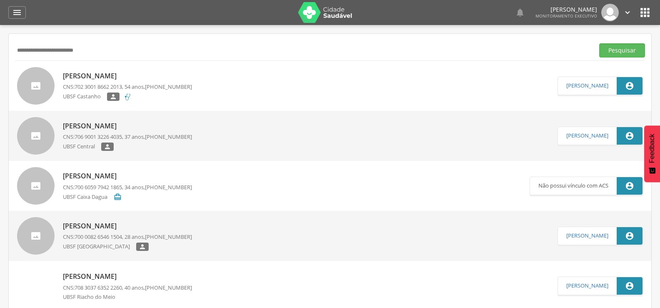
drag, startPoint x: 122, startPoint y: 50, endPoint x: 0, endPoint y: 84, distance: 126.3
click at [0, 75] on div " Supervisão  Distritos  Ubs Coordenador: - Queimadas / PB Intervalo de Tempo…" at bounding box center [330, 179] width 660 height 308
type input "**********"
click at [420, 43] on button "Pesquisar" at bounding box center [622, 50] width 46 height 14
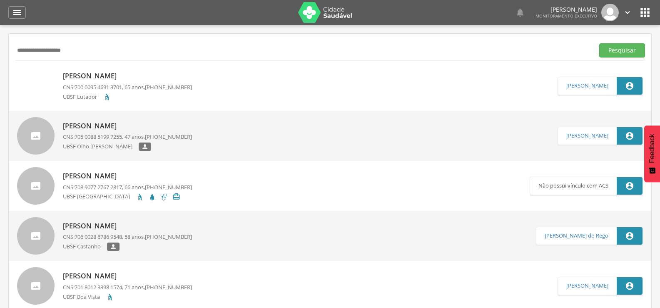
click at [79, 73] on p "[PERSON_NAME]" at bounding box center [127, 76] width 129 height 10
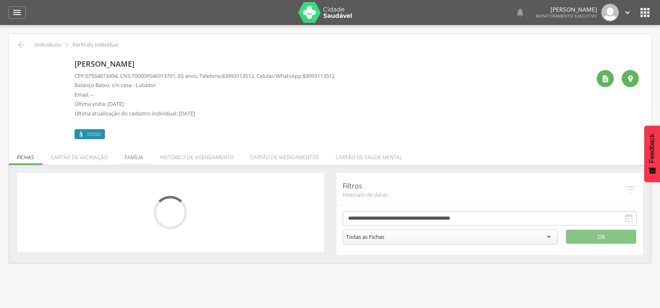
click at [147, 151] on li "Família" at bounding box center [133, 155] width 35 height 20
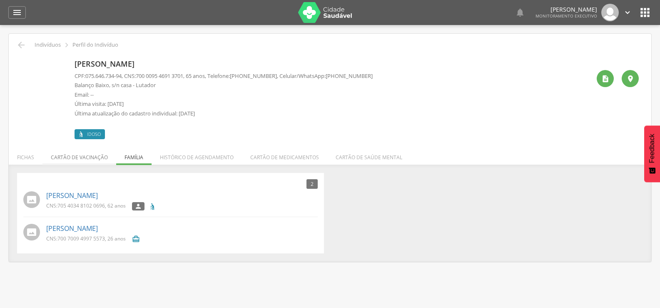
click at [42, 156] on li "Cartão de vacinação" at bounding box center [79, 155] width 74 height 20
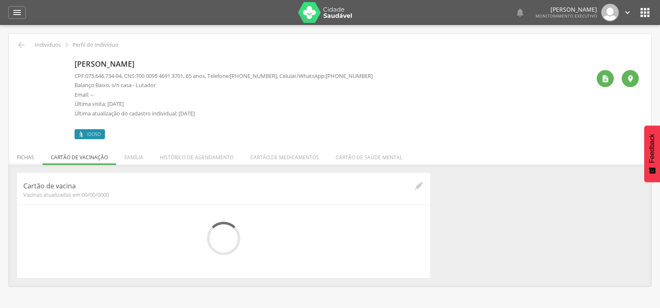
click at [16, 160] on li "Fichas" at bounding box center [26, 155] width 34 height 20
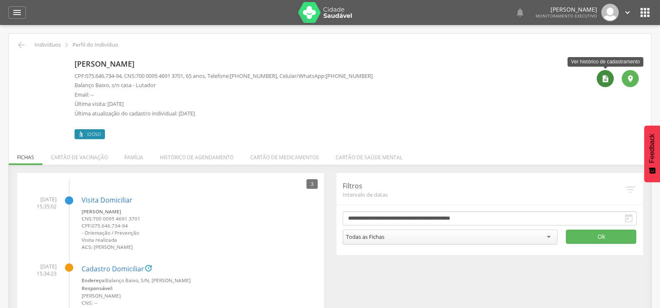
click at [420, 72] on div "" at bounding box center [605, 78] width 17 height 17
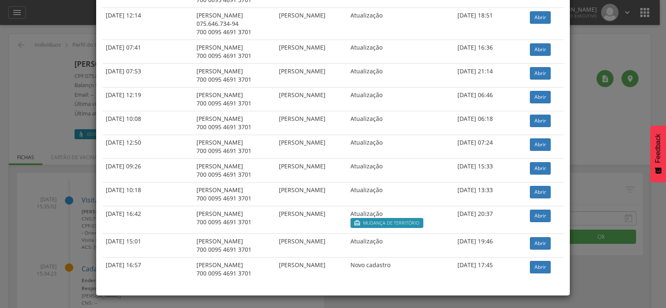
scroll to position [1109, 0]
click at [420, 252] on link "Abrir" at bounding box center [540, 266] width 21 height 12
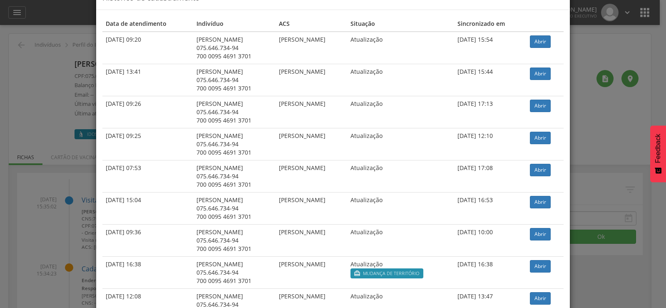
scroll to position [0, 0]
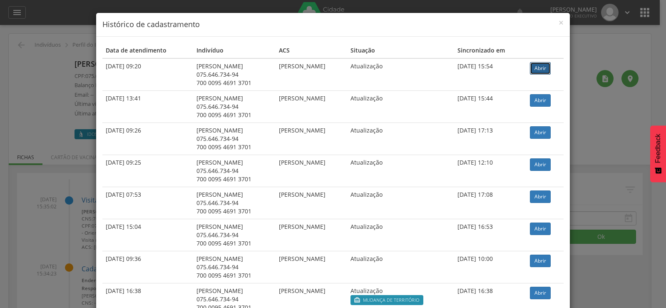
click at [420, 66] on link "Abrir" at bounding box center [540, 68] width 21 height 12
click at [43, 101] on div "× Histórico de cadastramento Data de atendimento Indivíduo ACS Situação Sincron…" at bounding box center [333, 154] width 666 height 308
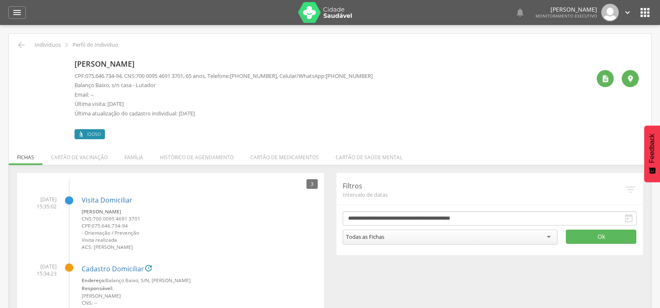
click at [19, 50] on div "Maria da Paz Bernardo de Souza CPF: 075.646.734-94 , CNS: 700 0095 4691 3701 , …" at bounding box center [330, 94] width 630 height 89
click at [22, 46] on icon "" at bounding box center [21, 45] width 10 height 10
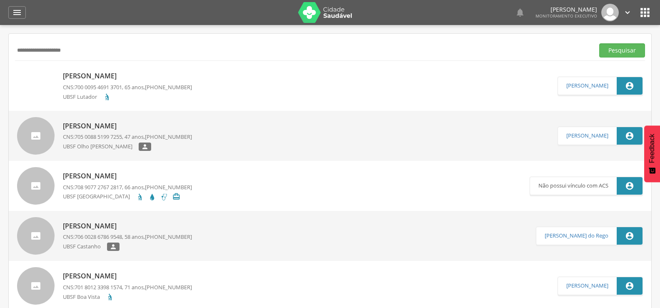
click at [83, 58] on div "**********" at bounding box center [330, 50] width 630 height 20
drag, startPoint x: 85, startPoint y: 53, endPoint x: 0, endPoint y: 55, distance: 84.6
click at [0, 55] on div " Supervisão  Distritos  Ubs Coordenador: - Queimadas / PB Intervalo de Tempo…" at bounding box center [330, 179] width 660 height 308
type input "**********"
click at [420, 43] on button "Pesquisar" at bounding box center [622, 50] width 46 height 14
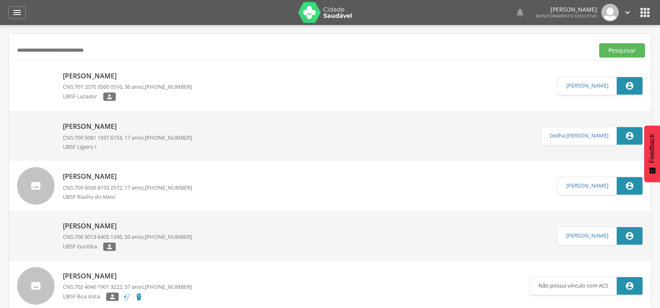
click at [111, 72] on p "[PERSON_NAME]" at bounding box center [127, 76] width 129 height 10
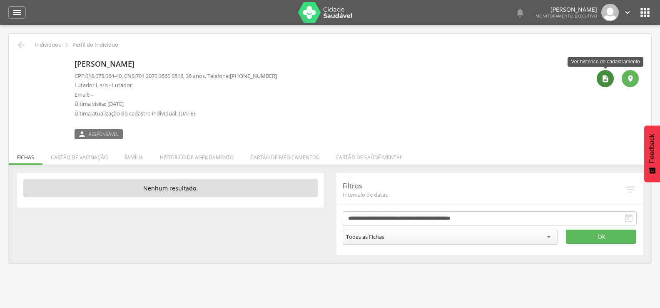
click at [420, 81] on icon "" at bounding box center [605, 79] width 8 height 8
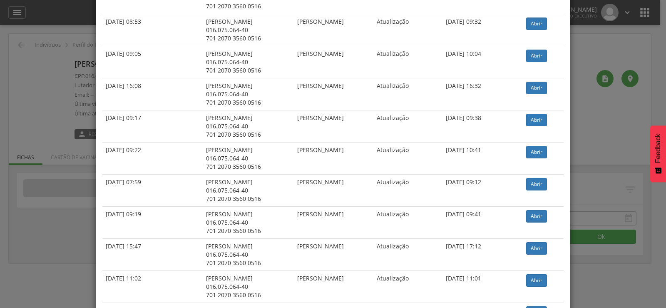
scroll to position [1830, 0]
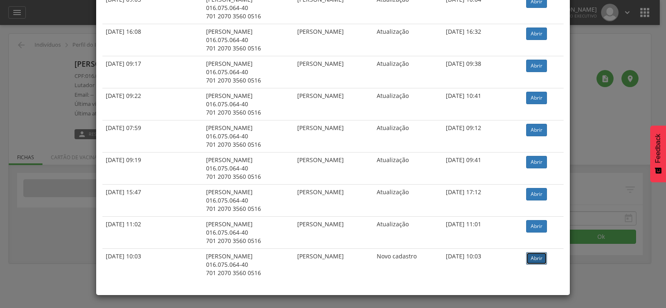
click at [420, 252] on link "Abrir" at bounding box center [536, 258] width 21 height 12
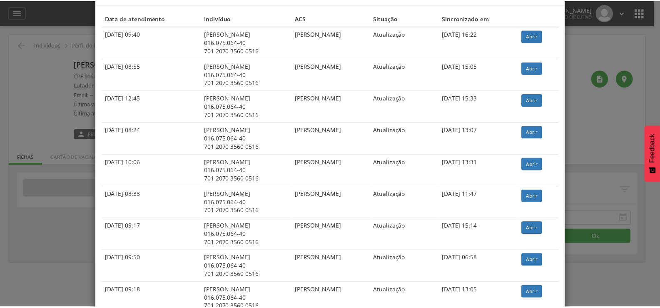
scroll to position [0, 0]
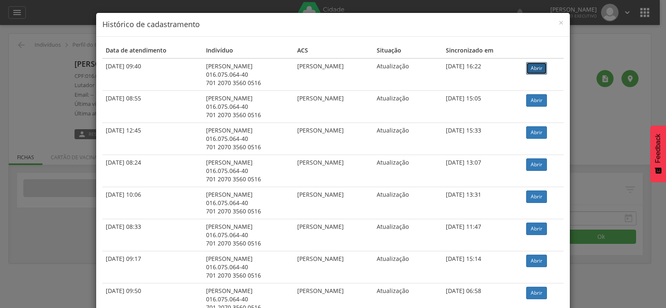
click at [420, 70] on link "Abrir" at bounding box center [536, 68] width 21 height 12
click at [64, 72] on div "× Histórico de cadastramento Data de atendimento Indivíduo ACS Situação Sincron…" at bounding box center [333, 154] width 666 height 308
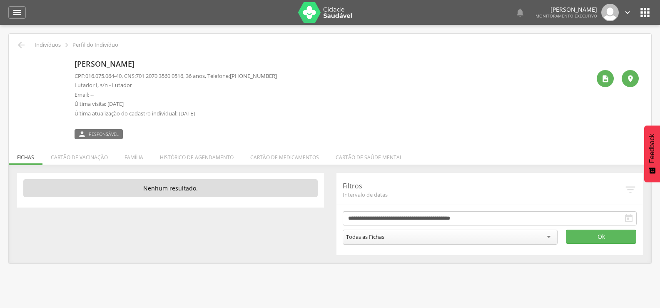
click at [15, 44] on div " Indivíduos  Perfil do Indivíduo" at bounding box center [330, 45] width 630 height 10
click at [23, 46] on icon "" at bounding box center [21, 45] width 10 height 10
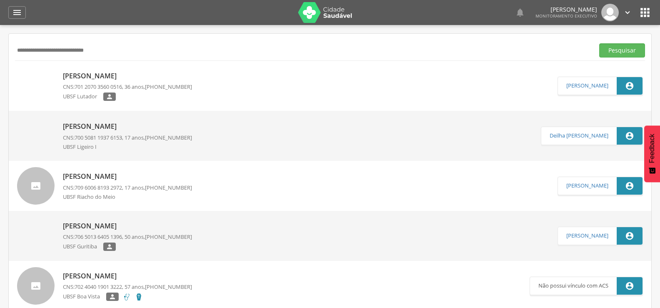
drag, startPoint x: 113, startPoint y: 49, endPoint x: 0, endPoint y: 50, distance: 113.3
click at [0, 50] on div " Supervisão  Distritos  Ubs Coordenador: - Queimadas / PB Intervalo de Tempo…" at bounding box center [330, 179] width 660 height 308
click at [41, 50] on input "text" at bounding box center [303, 50] width 576 height 14
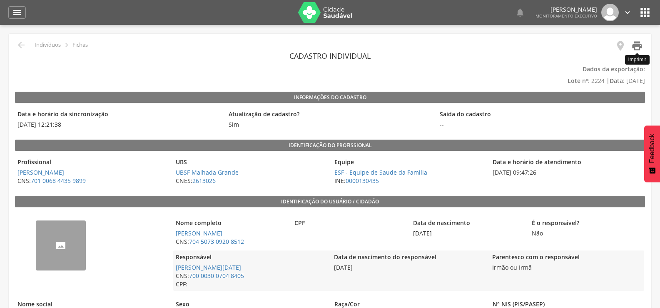
click at [526, 46] on icon "" at bounding box center [637, 46] width 12 height 12
click at [25, 47] on icon "" at bounding box center [21, 45] width 10 height 10
click at [20, 43] on icon "" at bounding box center [21, 45] width 10 height 10
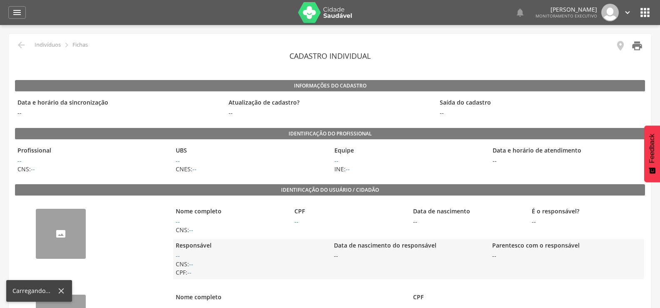
click at [638, 47] on icon "" at bounding box center [637, 46] width 12 height 12
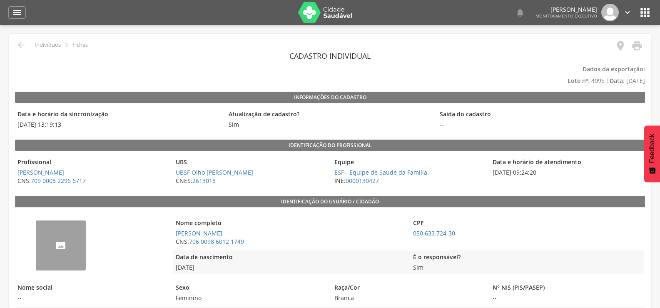
click at [637, 52] on link "" at bounding box center [634, 47] width 17 height 14
click at [642, 45] on icon "" at bounding box center [637, 46] width 12 height 12
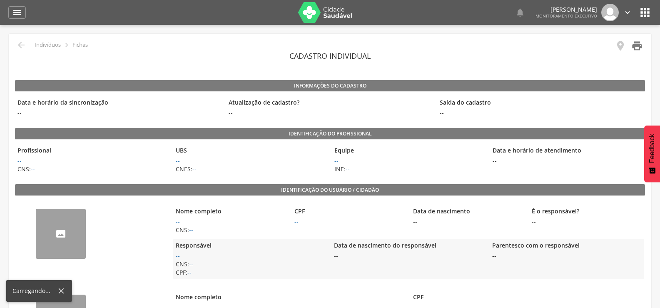
click at [640, 42] on icon "" at bounding box center [637, 46] width 12 height 12
click at [641, 50] on icon "" at bounding box center [637, 46] width 12 height 12
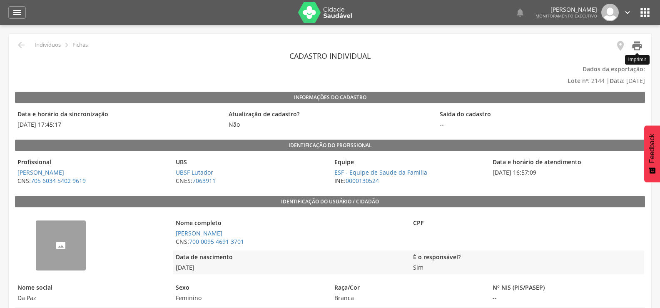
click at [641, 44] on icon "" at bounding box center [637, 46] width 12 height 12
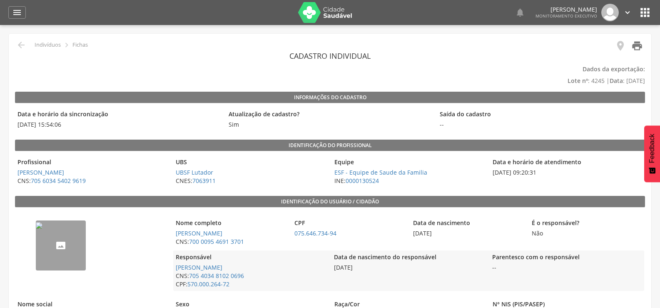
click at [636, 47] on icon "" at bounding box center [637, 46] width 12 height 12
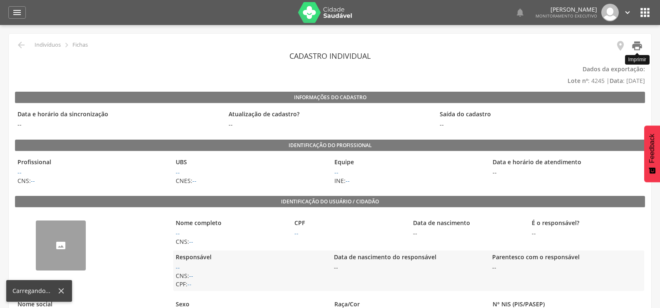
click at [638, 44] on icon "" at bounding box center [637, 46] width 12 height 12
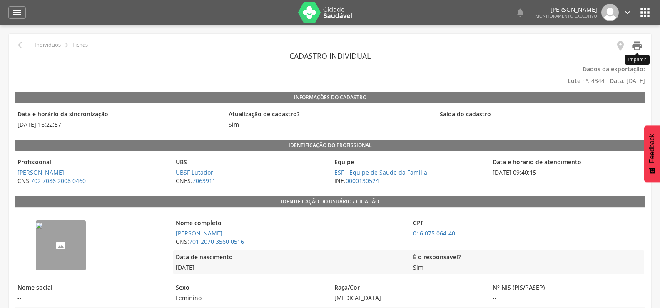
click at [635, 47] on icon "" at bounding box center [637, 46] width 12 height 12
click at [638, 43] on icon "" at bounding box center [637, 46] width 12 height 12
